Goal: Transaction & Acquisition: Purchase product/service

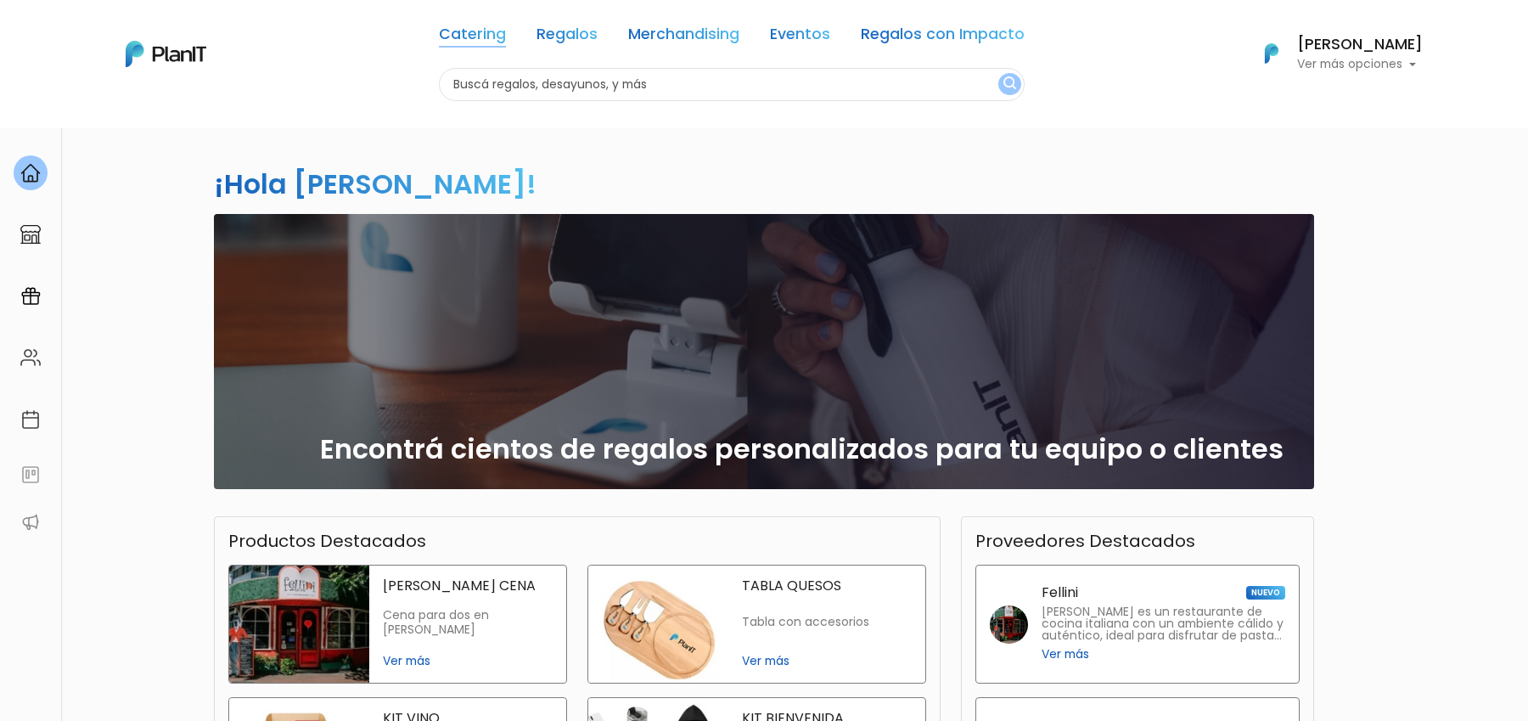
click at [486, 31] on link "Catering" at bounding box center [472, 37] width 67 height 20
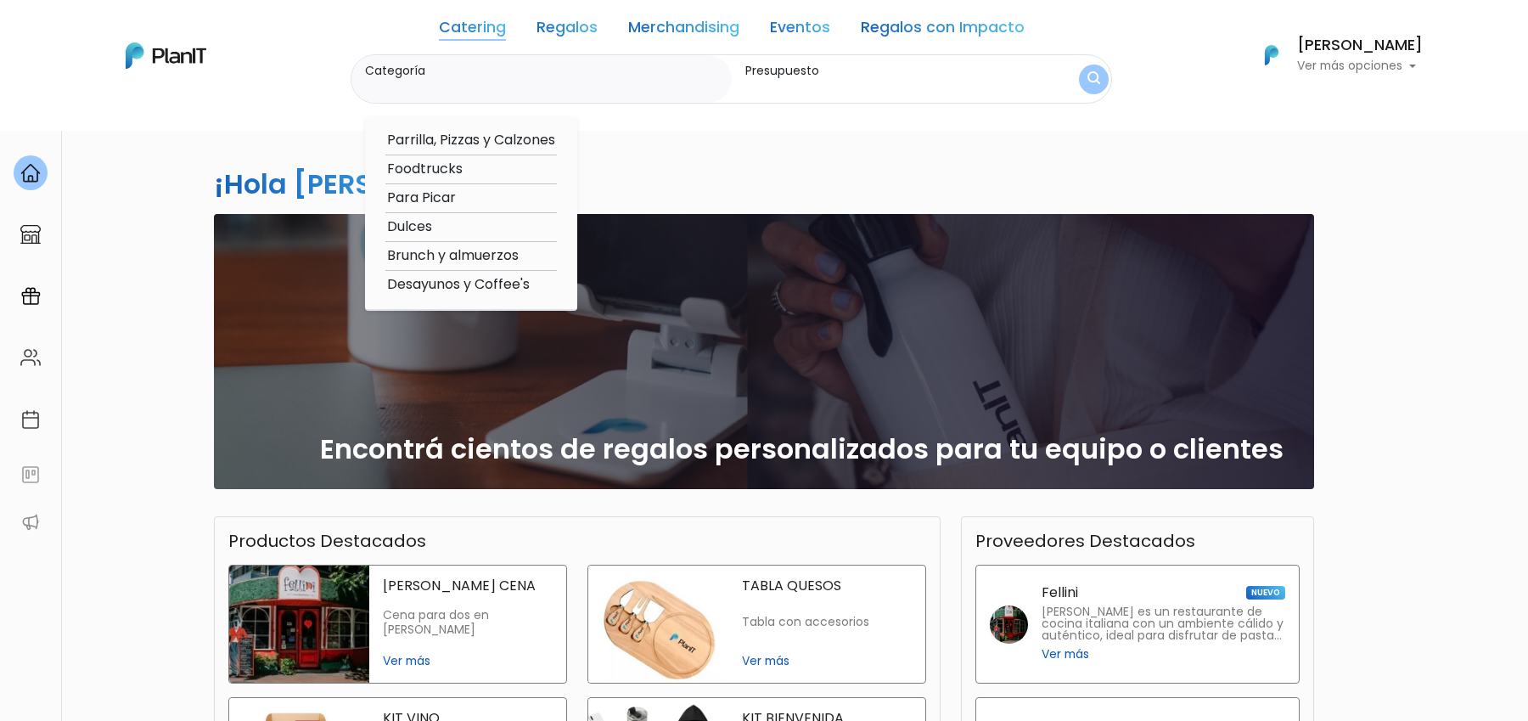
click at [497, 282] on option "Desayunos y Coffee's" at bounding box center [470, 284] width 171 height 21
type input "Desayunos y Coffee's"
type input "$0 - $1000"
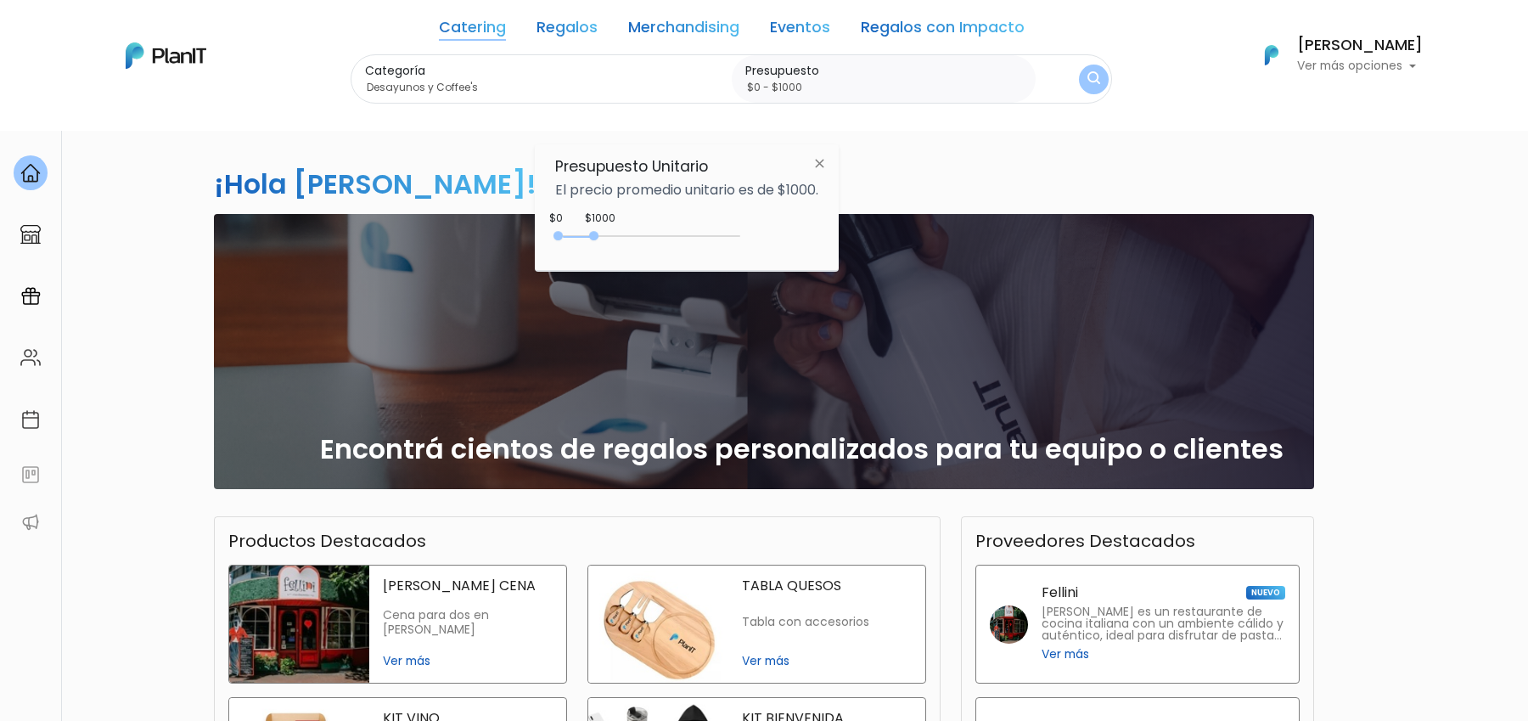
click at [735, 235] on div "0 : 1000 0 1000" at bounding box center [651, 239] width 178 height 17
click at [1102, 76] on form "Categoría Desayunos y Coffee's Parrilla, Pizzas y Calzones Foodtrucks Para Pica…" at bounding box center [731, 79] width 761 height 50
click at [1087, 73] on img "submit" at bounding box center [1093, 79] width 13 height 16
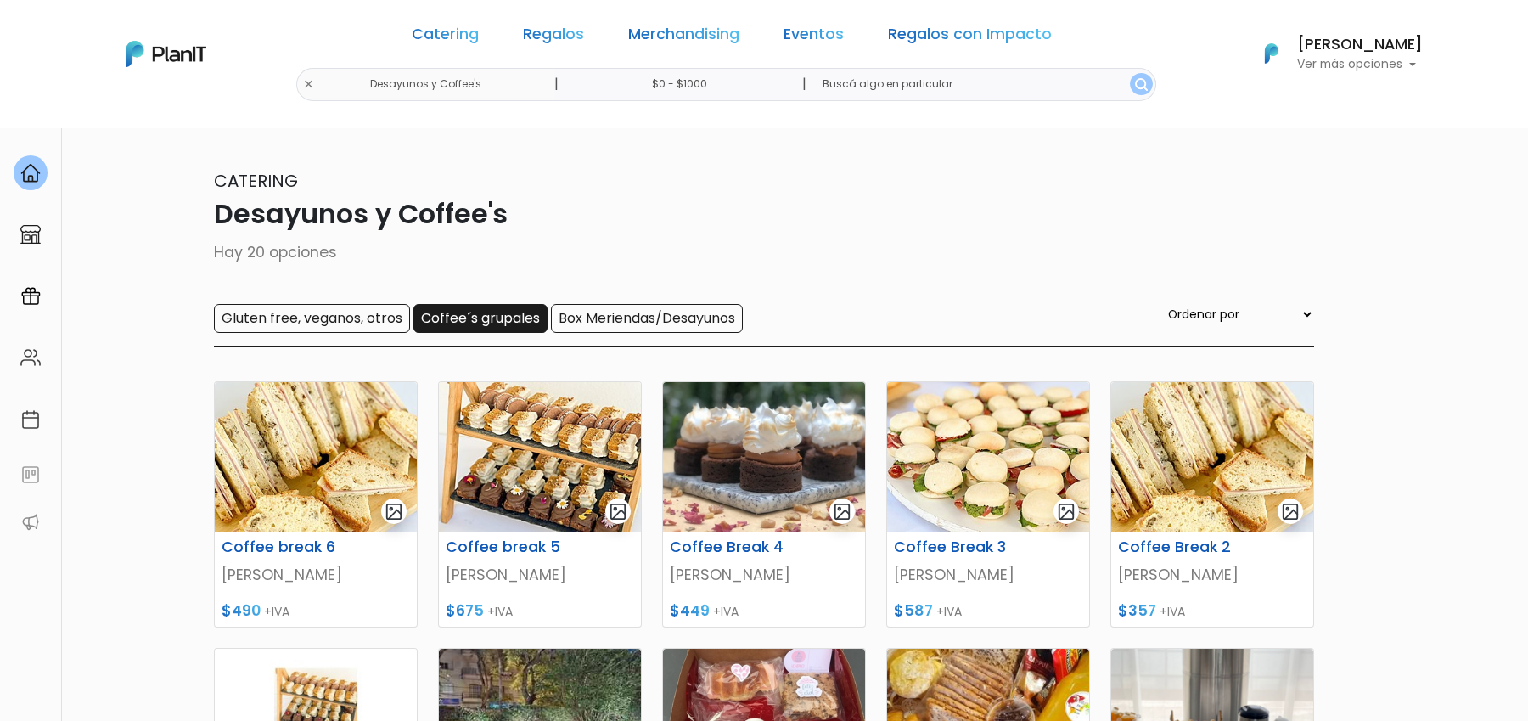
click at [491, 329] on input "Coffee´s grupales" at bounding box center [480, 318] width 134 height 29
